Goal: Task Accomplishment & Management: Manage account settings

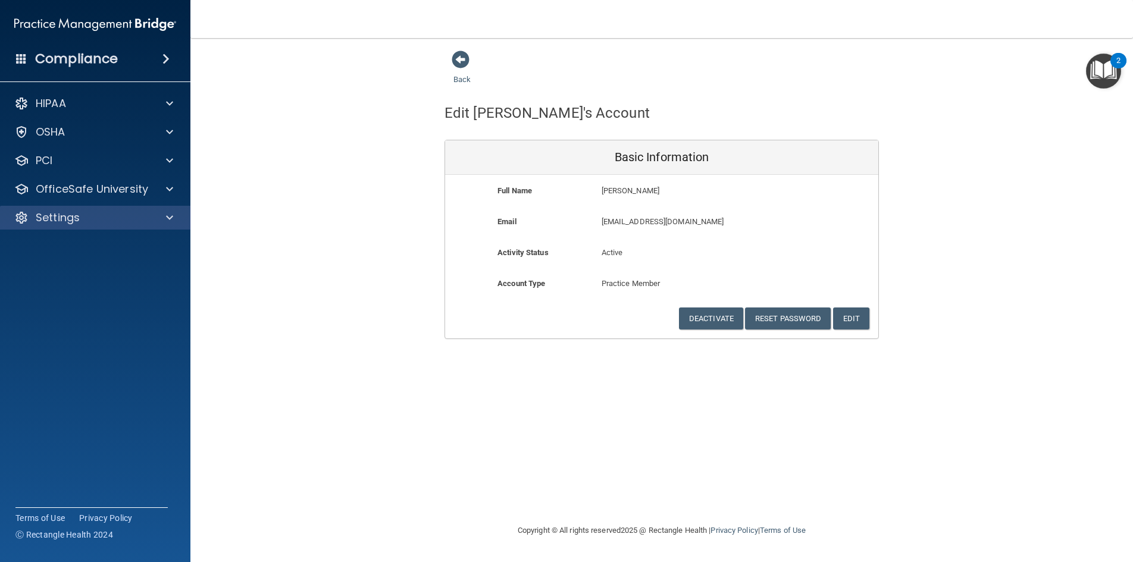
click at [147, 226] on div "Settings" at bounding box center [95, 218] width 191 height 24
click at [171, 218] on span at bounding box center [169, 218] width 7 height 14
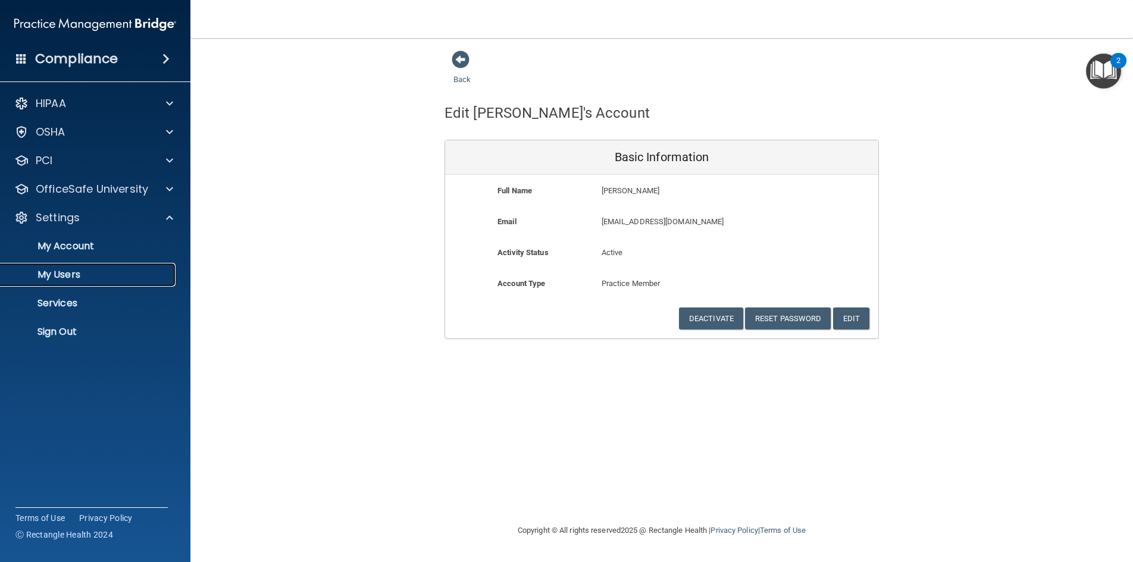
click at [129, 271] on p "My Users" at bounding box center [89, 275] width 162 height 12
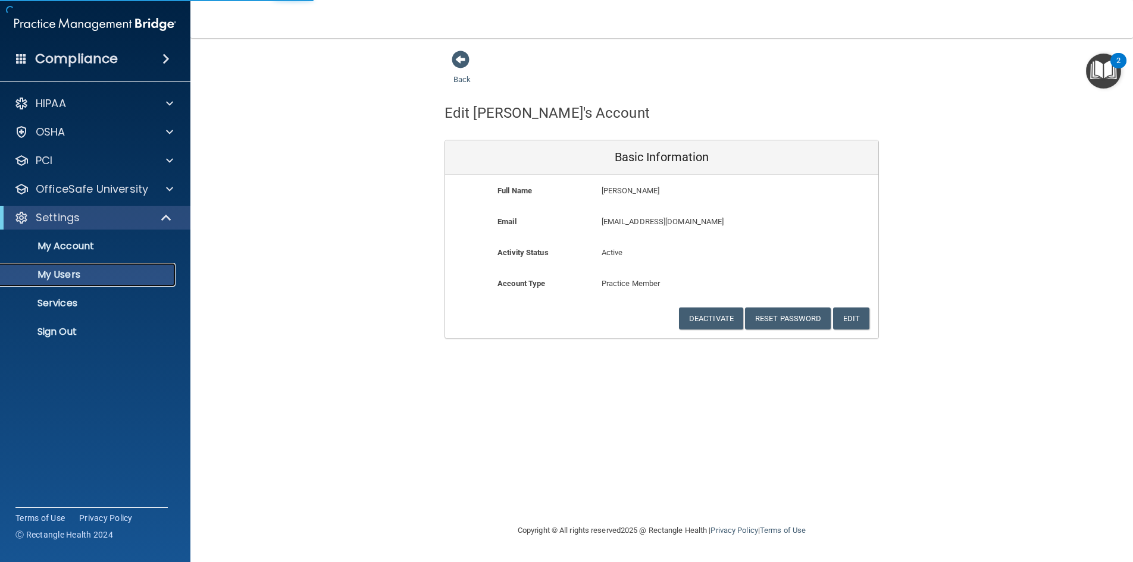
select select "20"
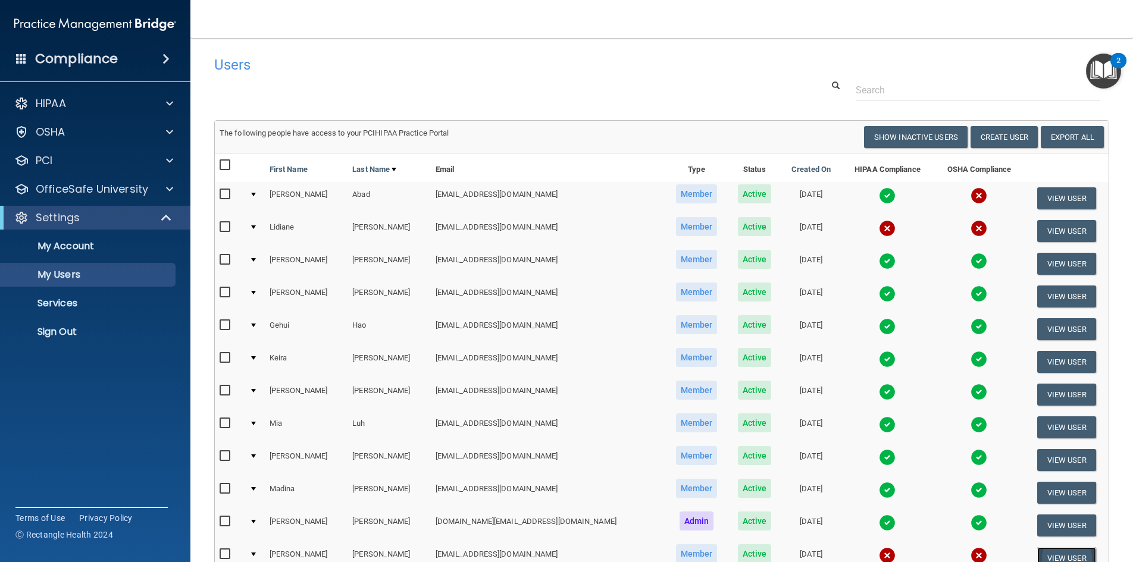
click at [1040, 554] on button "View User" at bounding box center [1066, 558] width 59 height 22
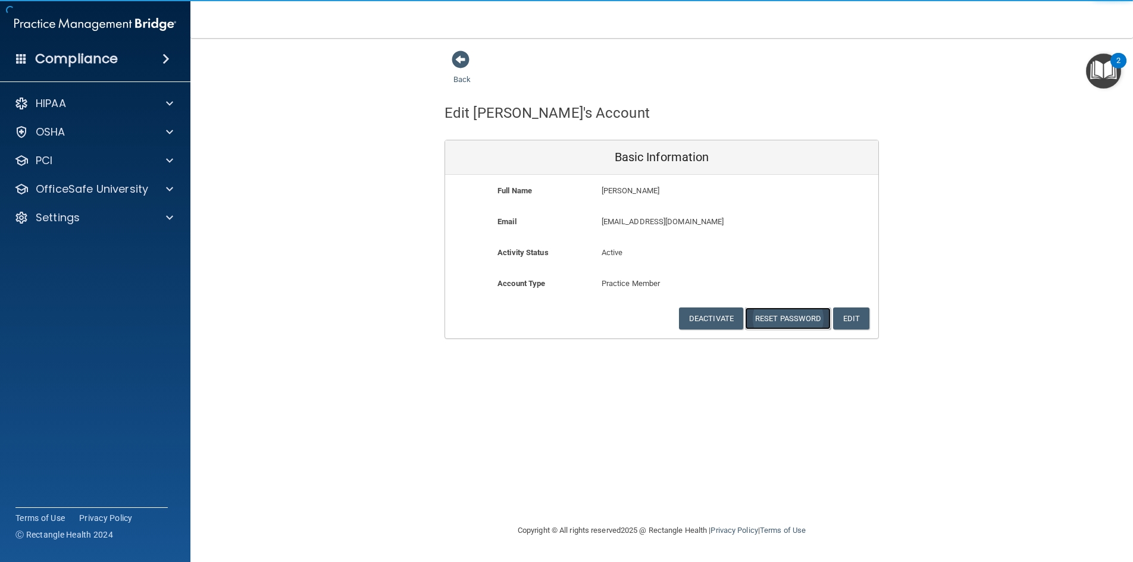
click at [788, 317] on button "Reset Password" at bounding box center [788, 319] width 86 height 22
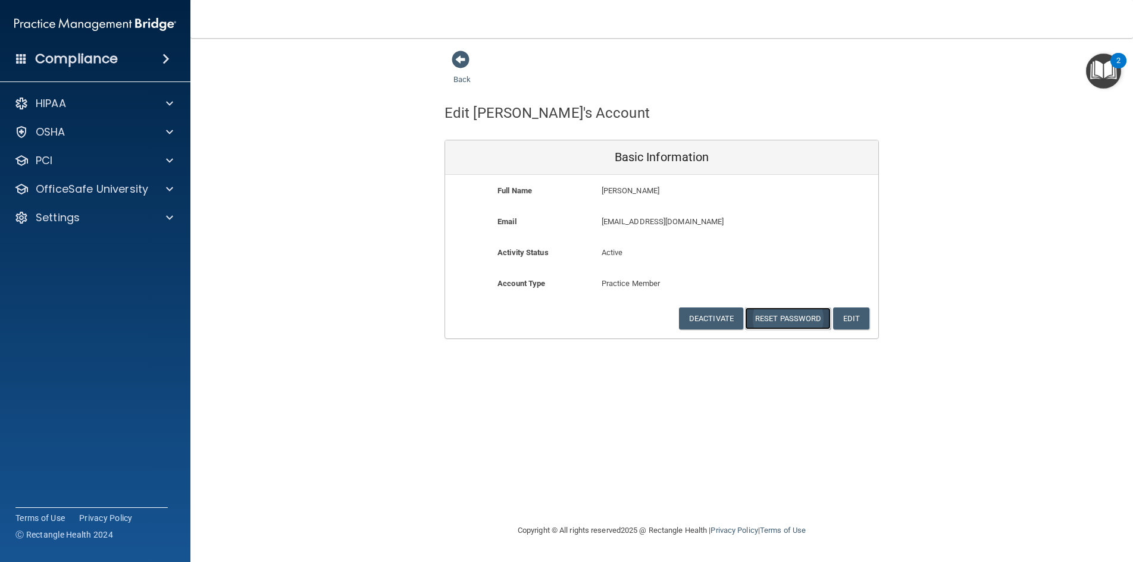
click at [786, 318] on button "Reset Password" at bounding box center [788, 319] width 86 height 22
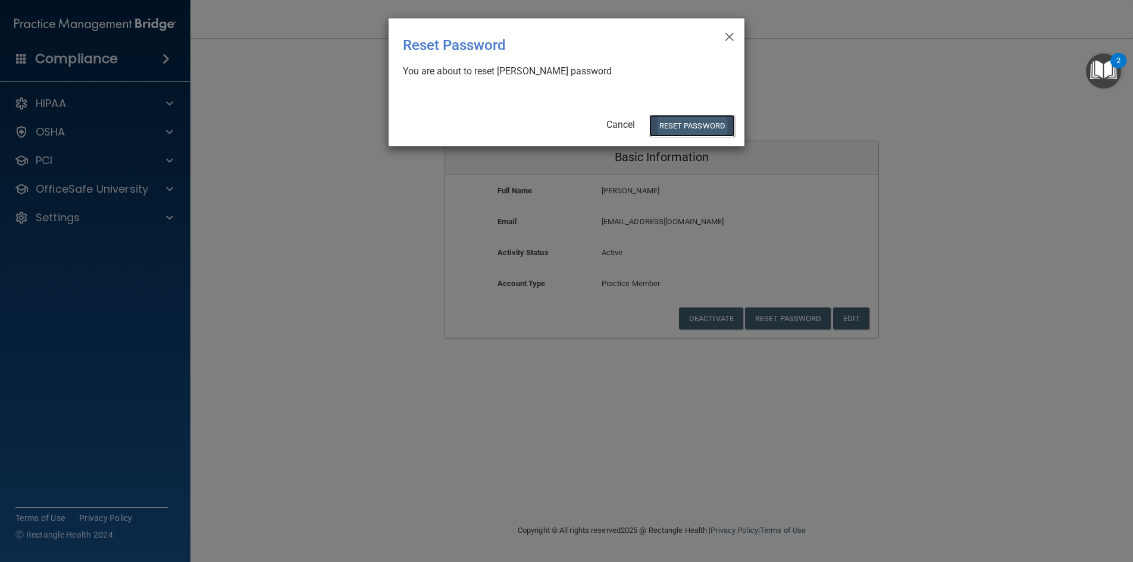
click at [703, 124] on button "Reset Password" at bounding box center [692, 126] width 86 height 22
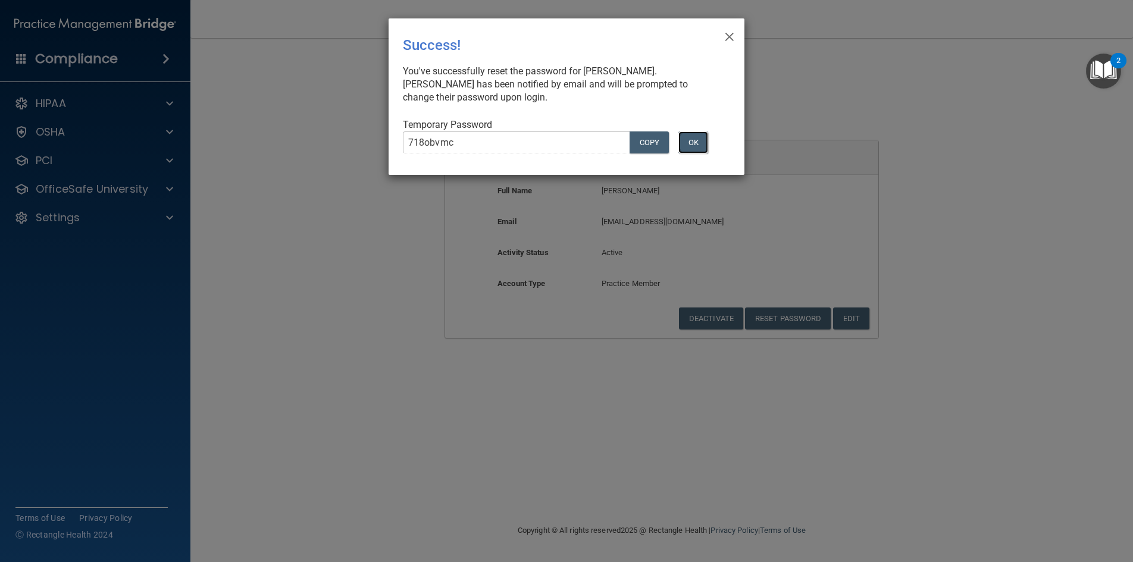
click at [689, 137] on button "OK" at bounding box center [693, 143] width 30 height 22
